Goal: Task Accomplishment & Management: Manage account settings

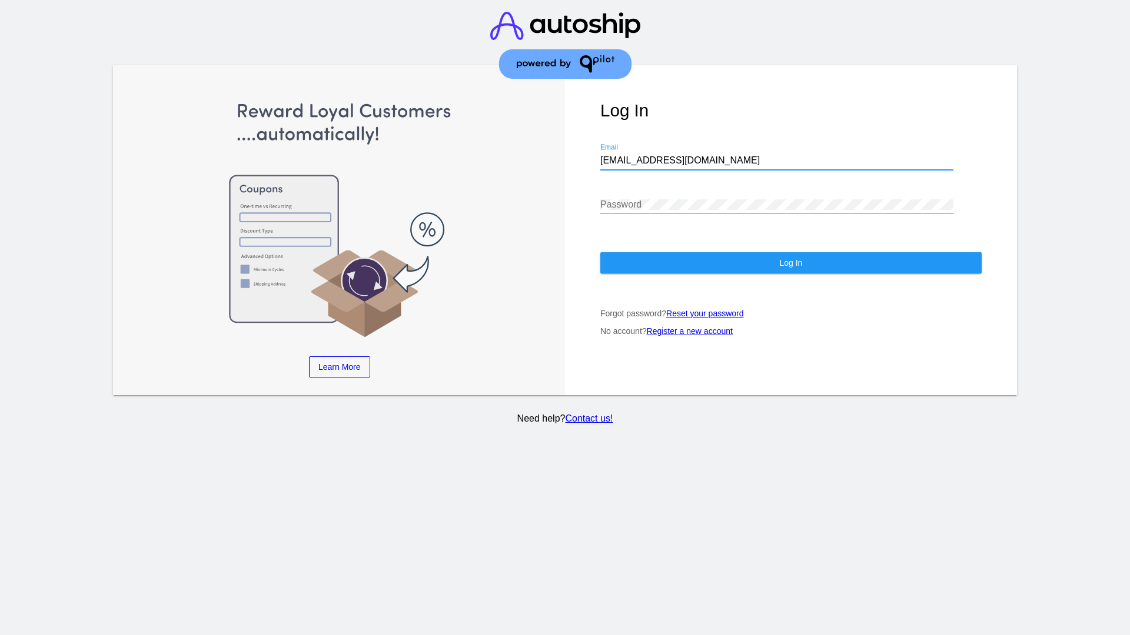
type input "[EMAIL_ADDRESS][DOMAIN_NAME]"
click at [790, 263] on span "Log In" at bounding box center [790, 262] width 23 height 9
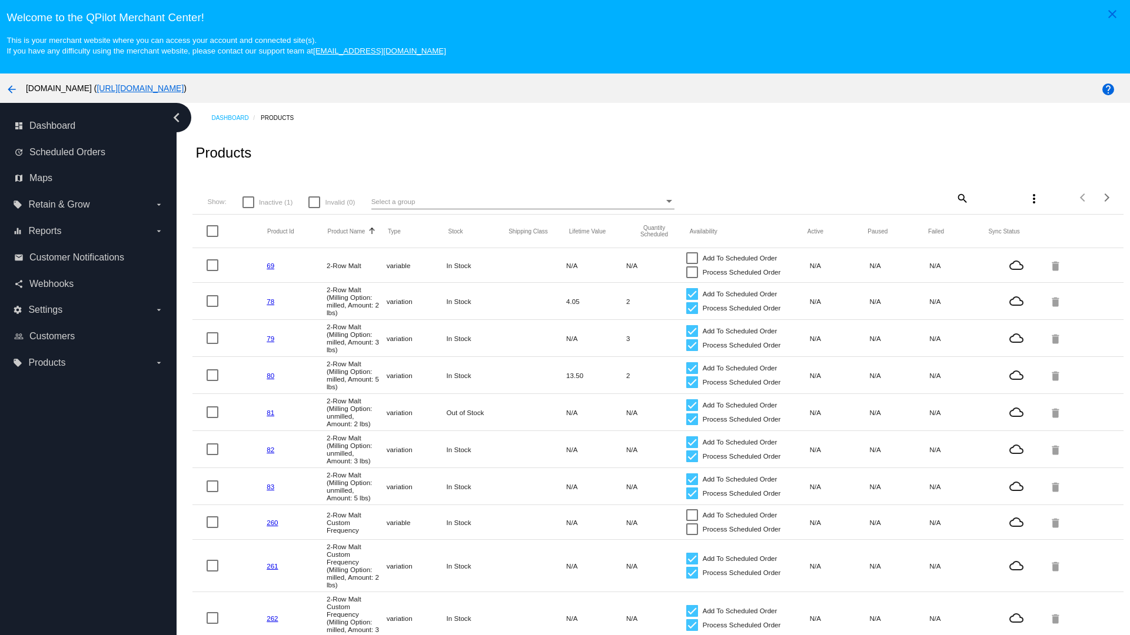
click at [267, 202] on span "Inactive (1)" at bounding box center [276, 202] width 34 height 14
click at [248, 208] on input "Inactive (1)" at bounding box center [248, 208] width 1 height 1
checkbox input "true"
click at [961, 198] on mat-icon "search" at bounding box center [961, 198] width 14 height 18
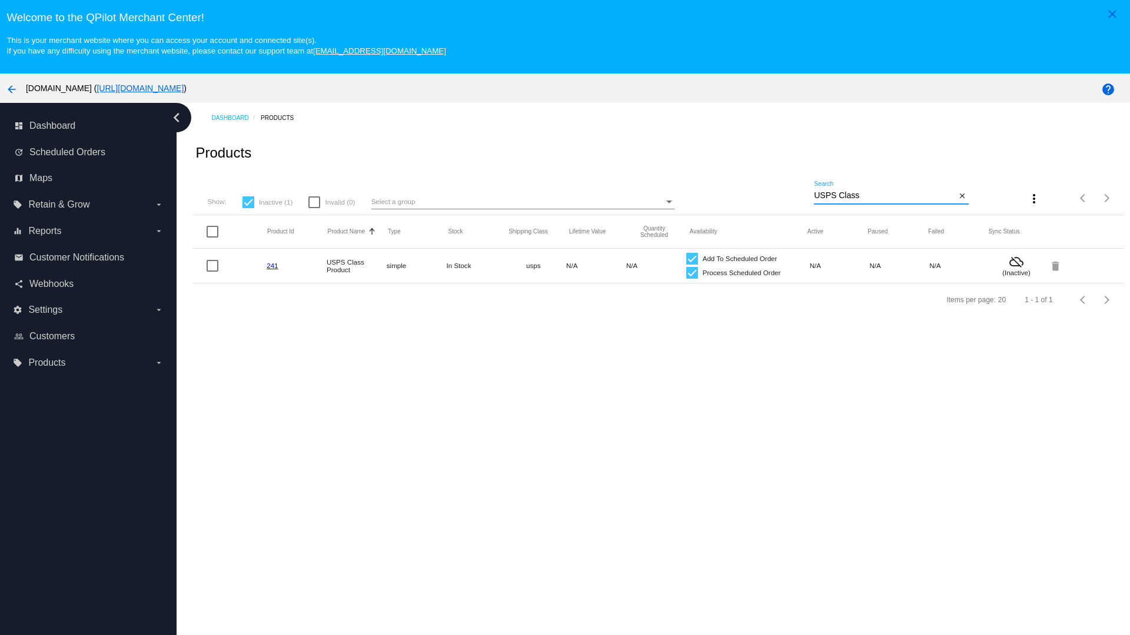
type input "USPS Class"
click at [691, 272] on div at bounding box center [692, 273] width 12 height 12
click at [691, 279] on input "Process Scheduled Order" at bounding box center [691, 279] width 1 height 1
checkbox input "false"
click at [691, 258] on div at bounding box center [692, 259] width 12 height 12
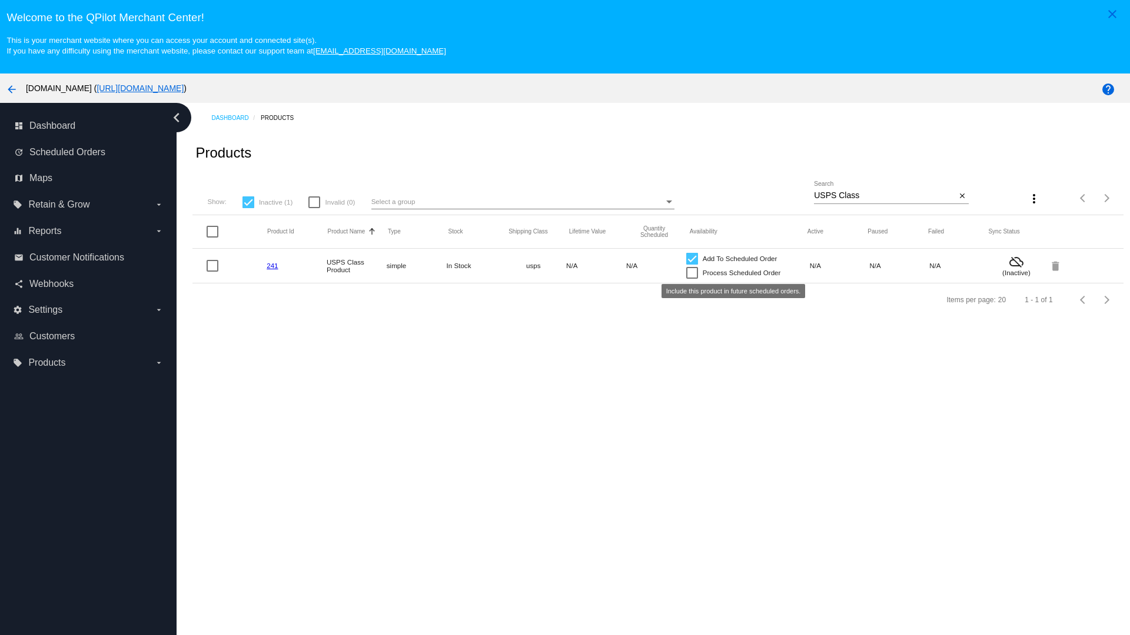
click at [691, 265] on input "Add To Scheduled Order" at bounding box center [691, 265] width 1 height 1
checkbox input "false"
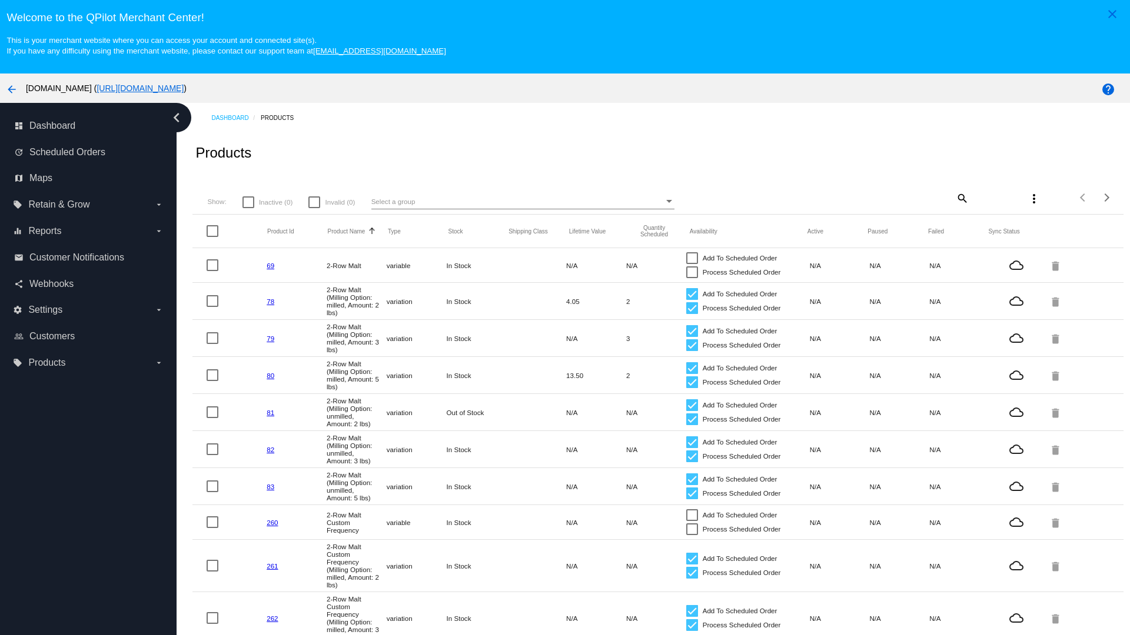
click at [961, 198] on mat-icon "search" at bounding box center [961, 198] width 14 height 18
type input "USPS Class"
